Goal: Task Accomplishment & Management: Manage account settings

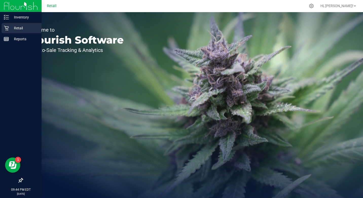
click at [9, 29] on p "Retail" at bounding box center [24, 28] width 30 height 6
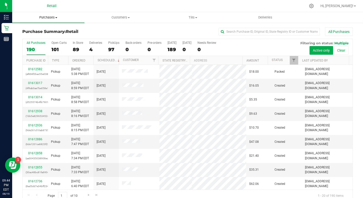
click at [51, 17] on span "Purchases" at bounding box center [48, 17] width 72 height 5
click at [41, 42] on span "All purchases" at bounding box center [30, 43] width 36 height 4
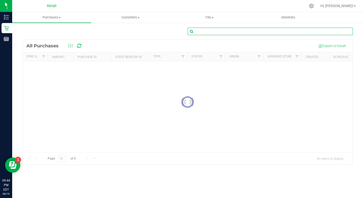
click at [202, 30] on input "text" at bounding box center [270, 32] width 165 height 8
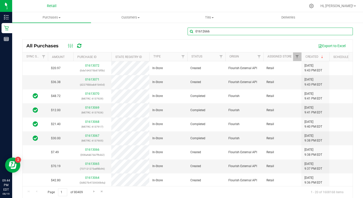
type input "01612666"
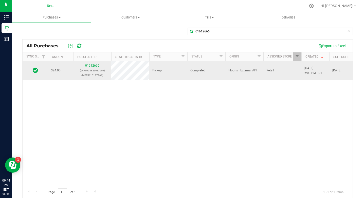
click at [91, 66] on link "01612666" at bounding box center [92, 66] width 14 height 4
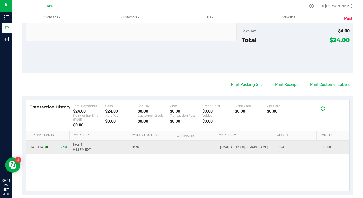
scroll to position [217, 0]
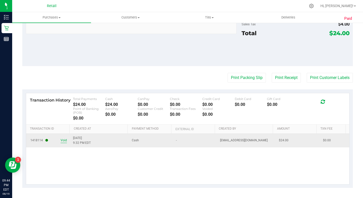
click at [64, 141] on span "Void" at bounding box center [64, 140] width 6 height 5
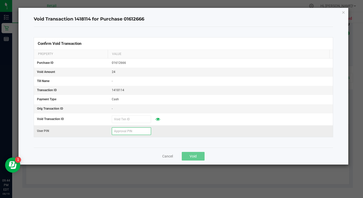
click at [136, 132] on input "text" at bounding box center [131, 132] width 39 height 8
type input "906834"
click at [195, 159] on button "Void" at bounding box center [193, 156] width 23 height 9
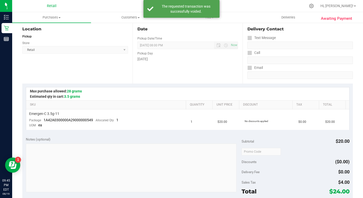
scroll to position [0, 0]
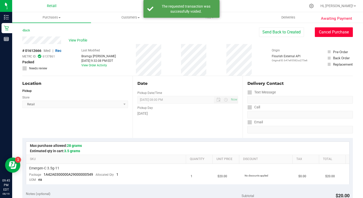
click at [338, 32] on button "Cancel Purchase" at bounding box center [334, 32] width 38 height 10
